Goal: Task Accomplishment & Management: Manage account settings

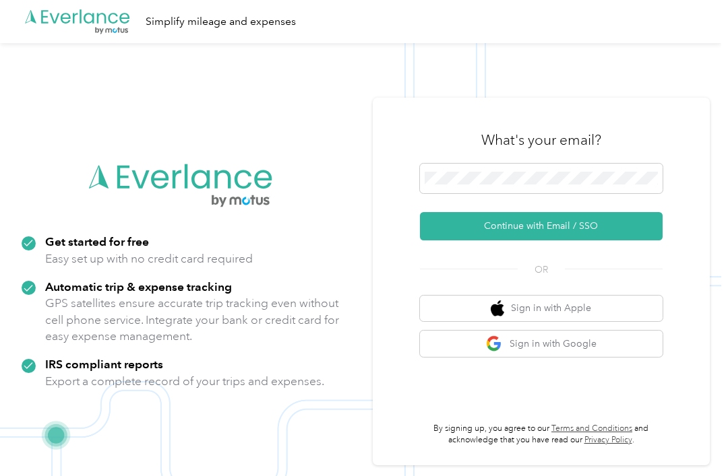
click at [236, 26] on div "Simplify mileage and expenses" at bounding box center [221, 21] width 150 height 17
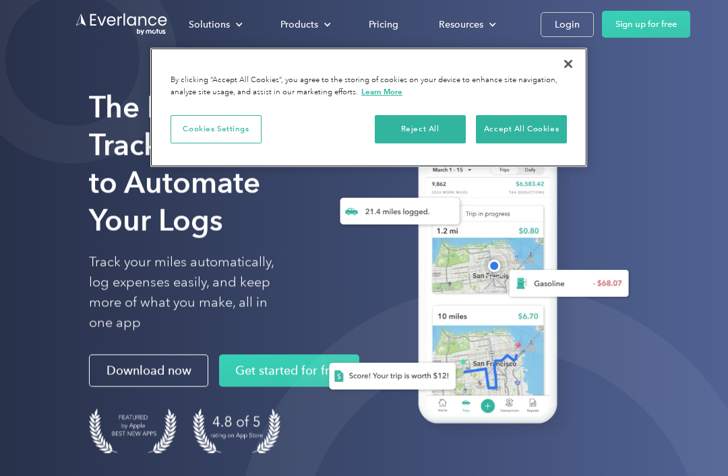
click at [569, 63] on button "Close" at bounding box center [568, 64] width 30 height 30
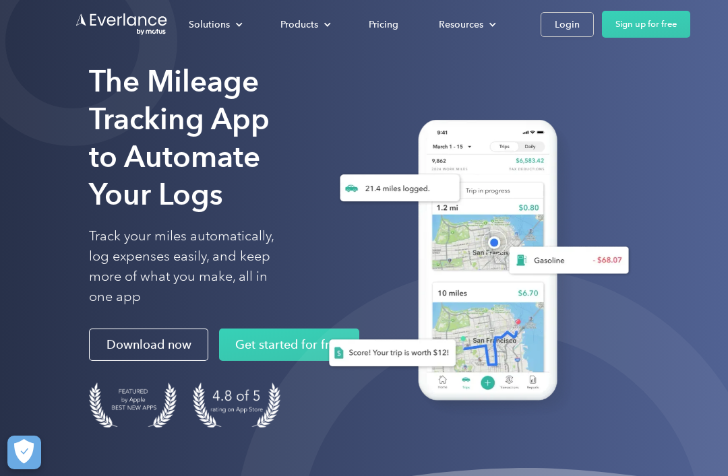
scroll to position [27, 0]
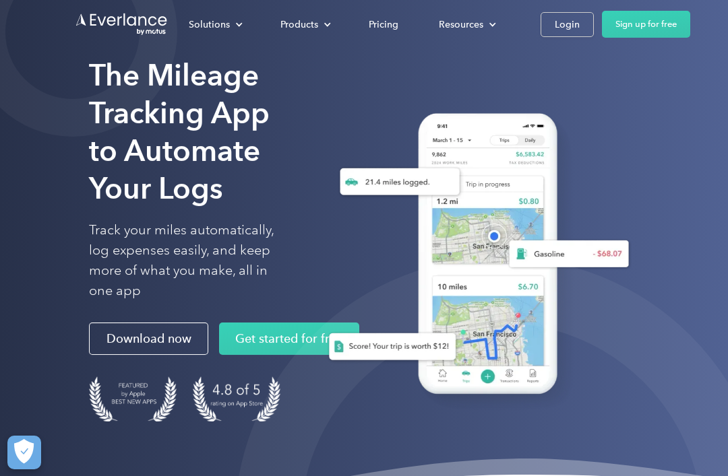
click at [579, 31] on link "Login" at bounding box center [566, 24] width 53 height 25
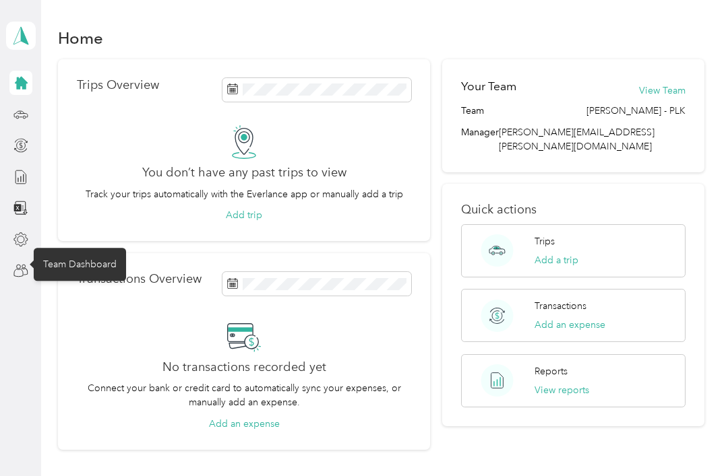
click at [19, 274] on icon at bounding box center [20, 271] width 15 height 15
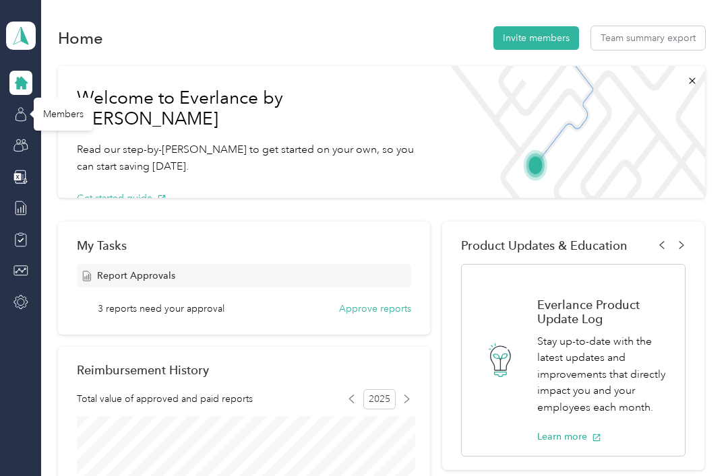
click at [63, 121] on div "Members" at bounding box center [63, 114] width 59 height 33
click at [55, 108] on div "Members" at bounding box center [63, 114] width 59 height 33
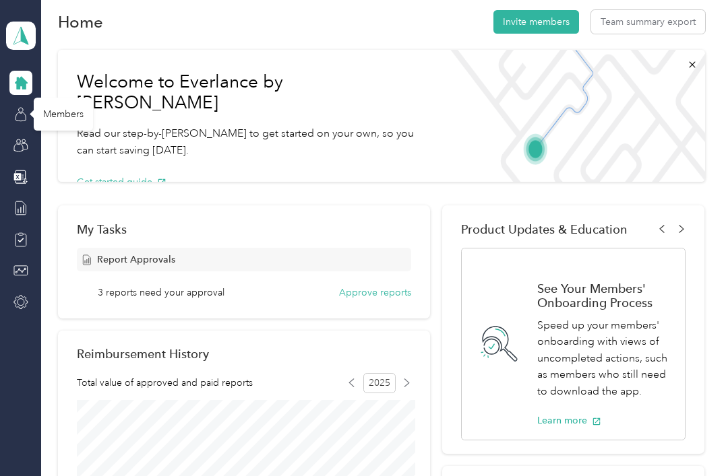
scroll to position [15, 0]
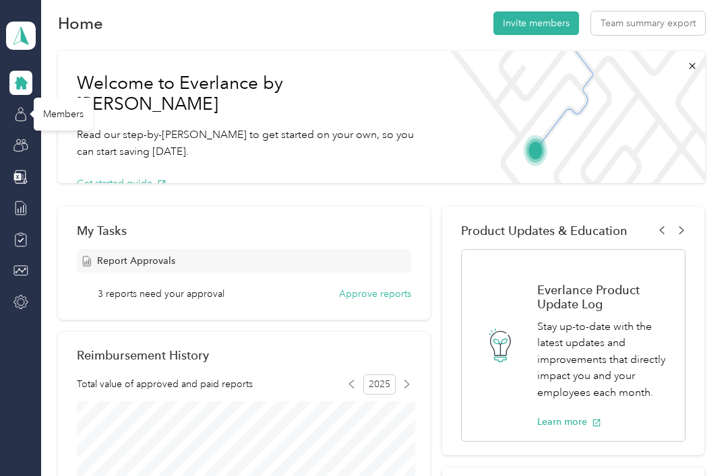
click at [18, 119] on icon at bounding box center [20, 114] width 15 height 15
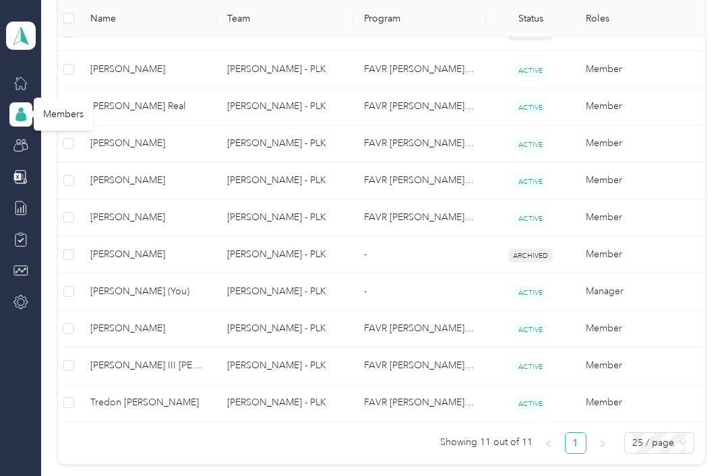
scroll to position [382, 0]
click at [135, 370] on span "John W. III Sneed" at bounding box center [147, 365] width 115 height 15
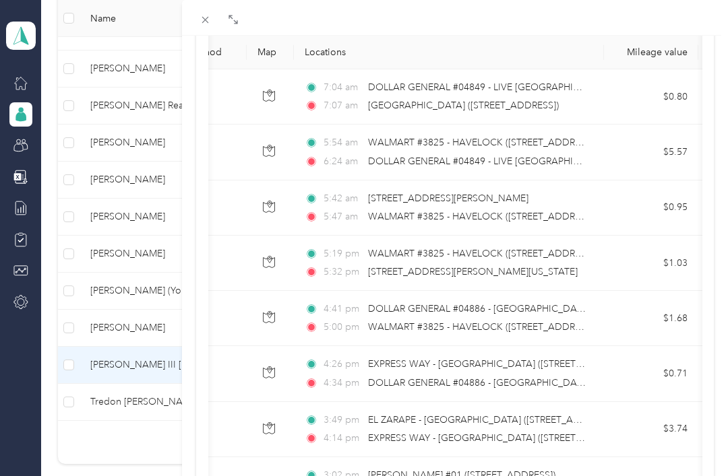
scroll to position [158, 0]
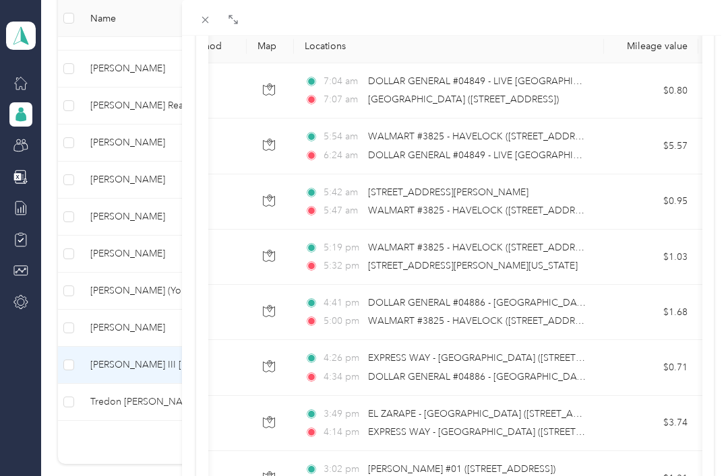
click at [140, 71] on div "John W. III Sneed Archive Trips Expenses Reports Member info Program Commute Ra…" at bounding box center [364, 238] width 728 height 476
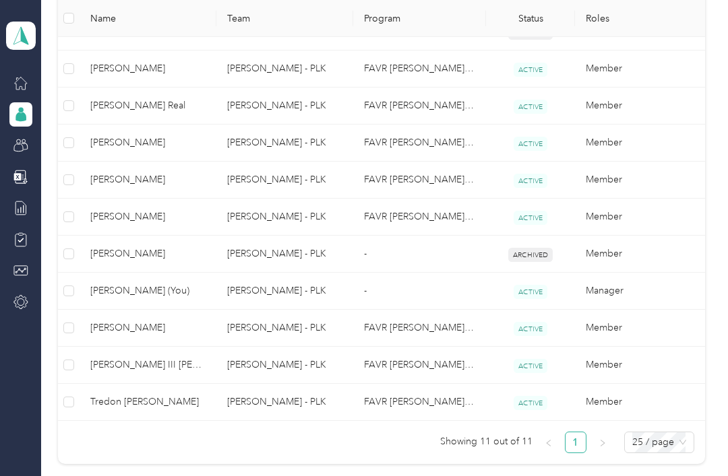
scroll to position [140, 0]
click at [134, 74] on span "Michael N. Stallings" at bounding box center [147, 68] width 115 height 15
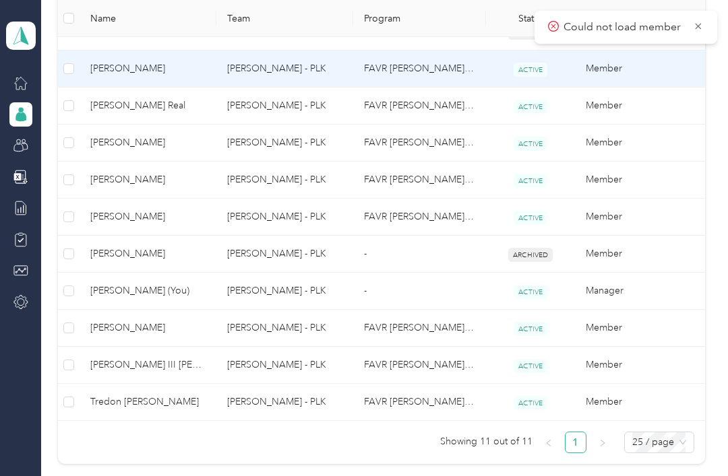
click at [131, 67] on span "Michael N. Stallings" at bounding box center [147, 68] width 115 height 15
